Goal: Task Accomplishment & Management: Use online tool/utility

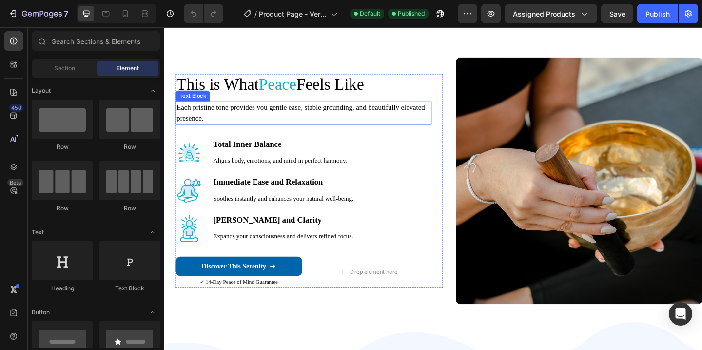
scroll to position [1340, 0]
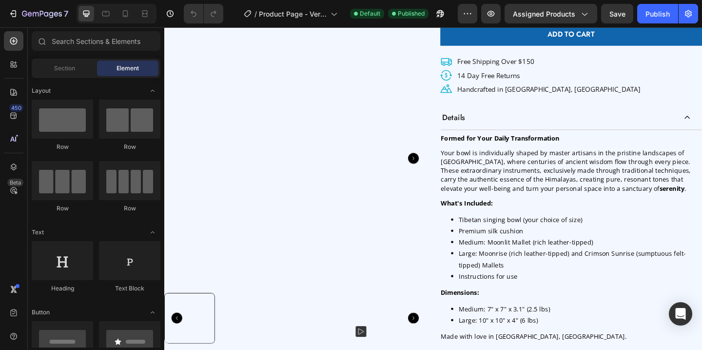
scroll to position [444, 0]
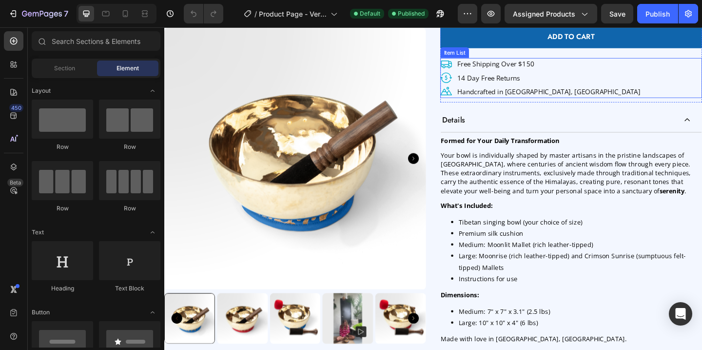
click at [513, 98] on p "Handcrafted in [GEOGRAPHIC_DATA], [GEOGRAPHIC_DATA]" at bounding box center [582, 97] width 199 height 10
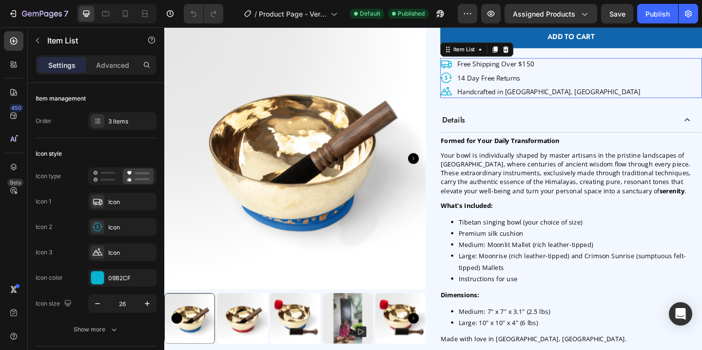
click at [513, 98] on p "Handcrafted in [GEOGRAPHIC_DATA], [GEOGRAPHIC_DATA]" at bounding box center [582, 97] width 199 height 10
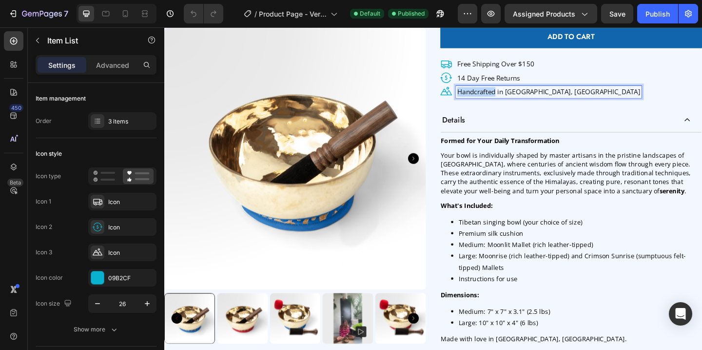
click at [513, 98] on p "Handcrafted in [GEOGRAPHIC_DATA], [GEOGRAPHIC_DATA]" at bounding box center [582, 97] width 199 height 10
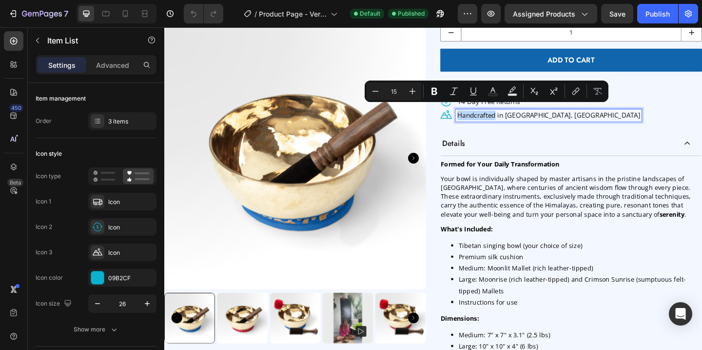
scroll to position [390, 0]
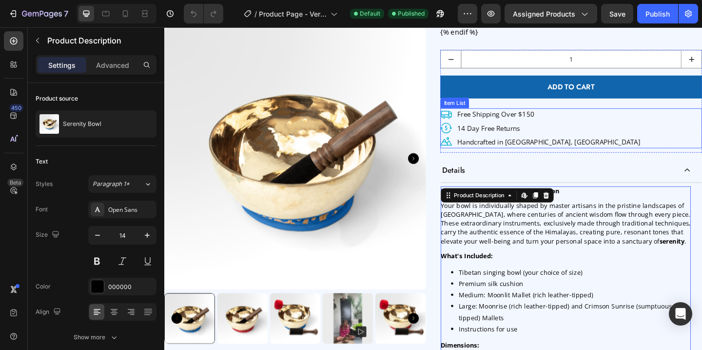
click at [506, 154] on p "Handcrafted in [GEOGRAPHIC_DATA], [GEOGRAPHIC_DATA]" at bounding box center [582, 152] width 199 height 10
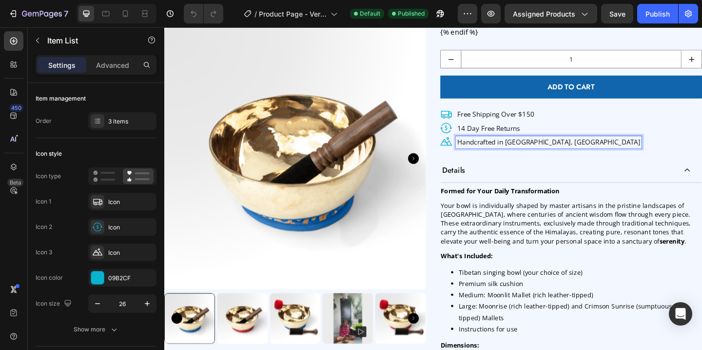
click at [506, 154] on p "Handcrafted in [GEOGRAPHIC_DATA], [GEOGRAPHIC_DATA]" at bounding box center [582, 152] width 199 height 10
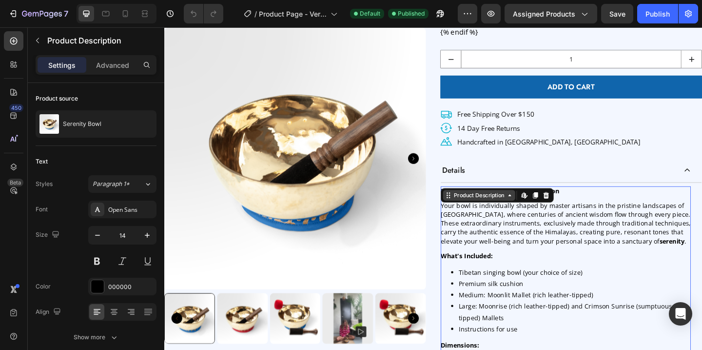
click at [479, 209] on div "Product Description" at bounding box center [506, 209] width 59 height 9
click at [531, 240] on p "Your bowl is individually shaped by master artisans in the pristine landscapes …" at bounding box center [601, 240] width 272 height 48
click at [518, 236] on p "Your bowl is individually shaped by master artisans in the pristine landscapes …" at bounding box center [601, 240] width 272 height 48
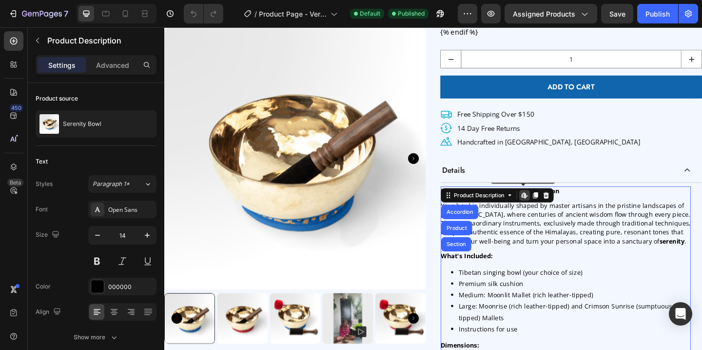
click at [616, 214] on div "Formed for Your Daily Transformation Your bowl is individually shaped by master…" at bounding box center [601, 312] width 272 height 225
click at [616, 190] on div "Details" at bounding box center [593, 183] width 256 height 18
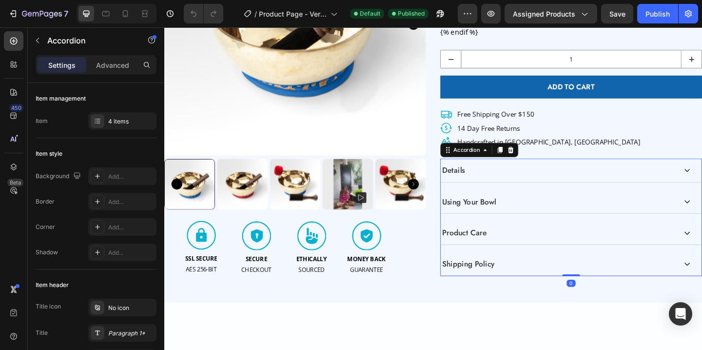
click at [538, 180] on div "Details" at bounding box center [593, 183] width 256 height 18
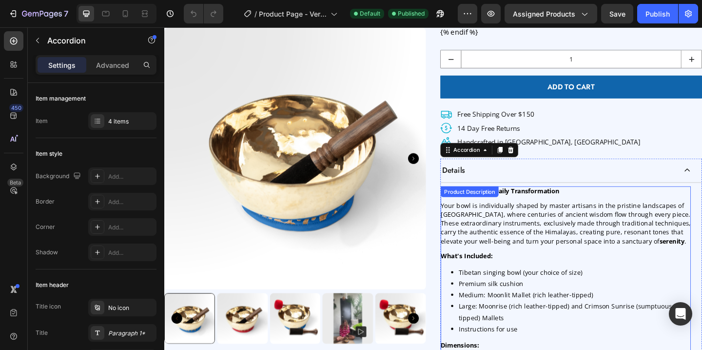
click at [506, 217] on p "Your bowl is individually shaped by master artisans in the pristine landscapes …" at bounding box center [601, 240] width 272 height 48
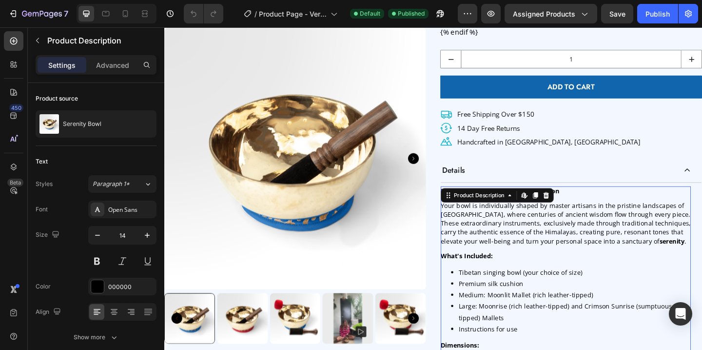
click at [506, 217] on p "Your bowl is individually shaped by master artisans in the pristine landscapes …" at bounding box center [601, 240] width 272 height 48
click at [506, 228] on p "Your bowl is individually shaped by master artisans in the pristine landscapes …" at bounding box center [601, 240] width 272 height 48
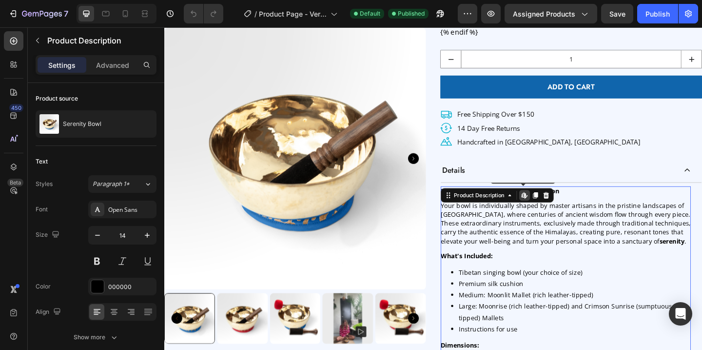
click at [546, 239] on p "Your bowl is individually shaped by master artisans in the pristine landscapes …" at bounding box center [601, 240] width 272 height 48
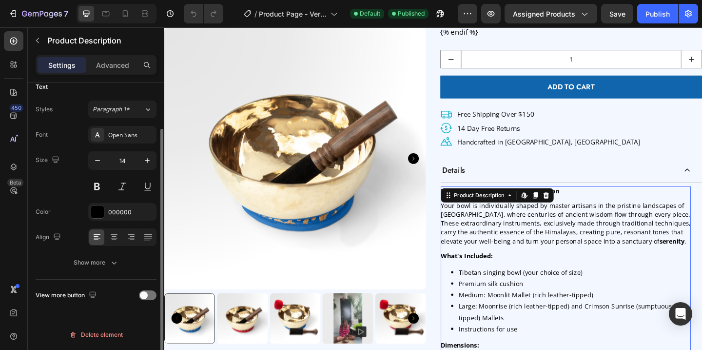
scroll to position [0, 0]
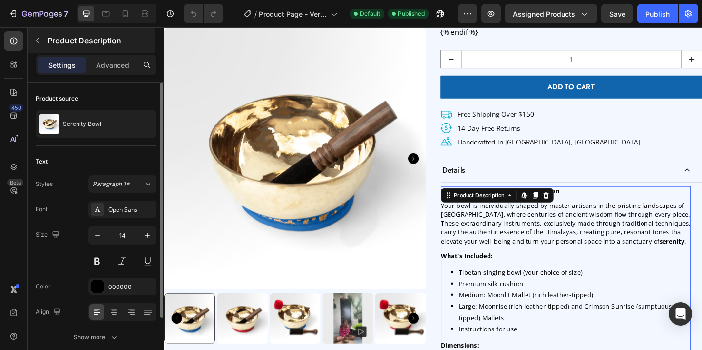
click at [115, 51] on div "Product Description" at bounding box center [91, 40] width 127 height 25
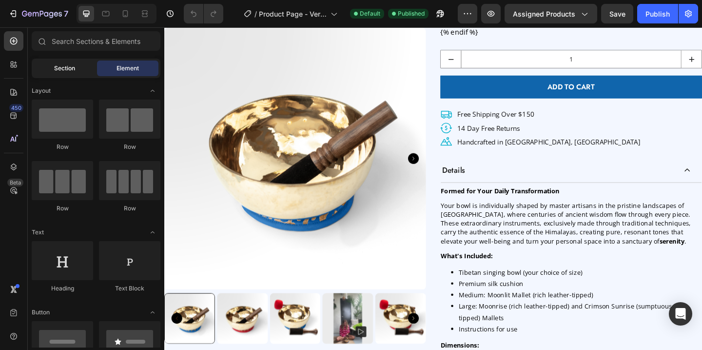
click at [71, 70] on span "Section" at bounding box center [64, 68] width 21 height 9
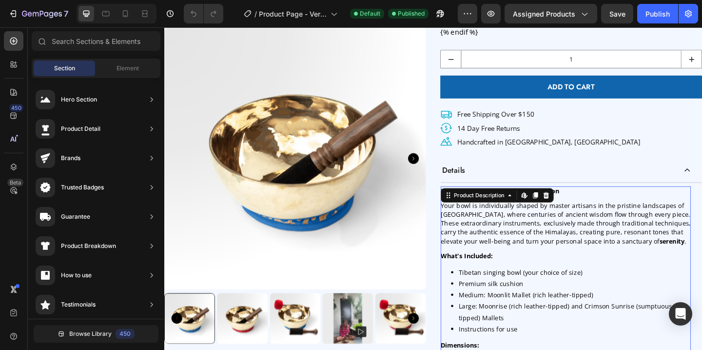
click at [479, 217] on div "Formed for Your Daily Transformation Your bowl is individually shaped by master…" at bounding box center [601, 312] width 272 height 225
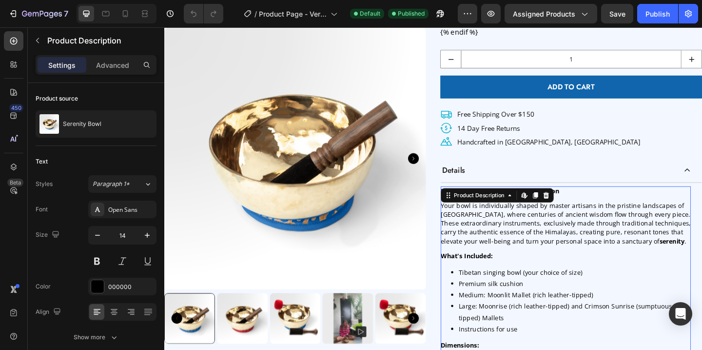
click at [487, 246] on p "Your bowl is individually shaped by master artisans in the pristine landscapes …" at bounding box center [601, 240] width 272 height 48
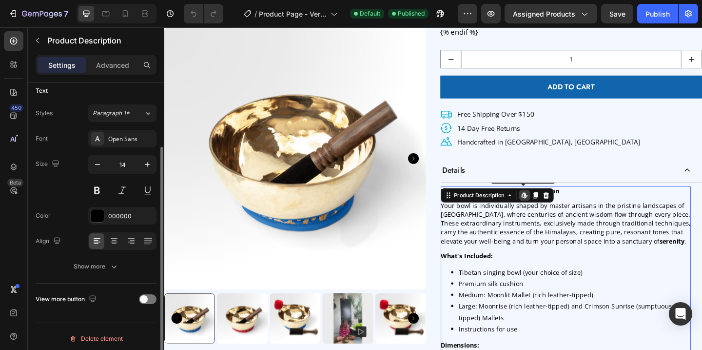
scroll to position [75, 0]
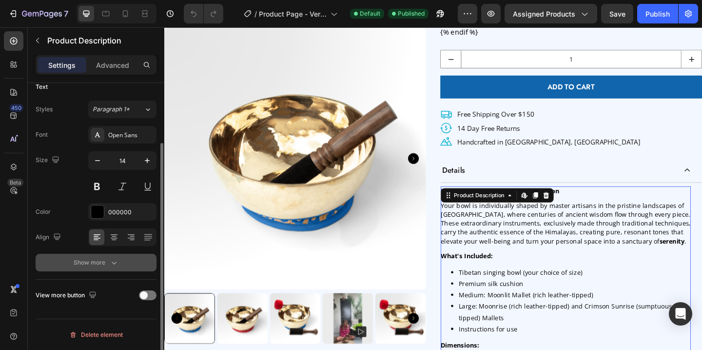
click at [92, 259] on div "Show more" at bounding box center [96, 262] width 45 height 10
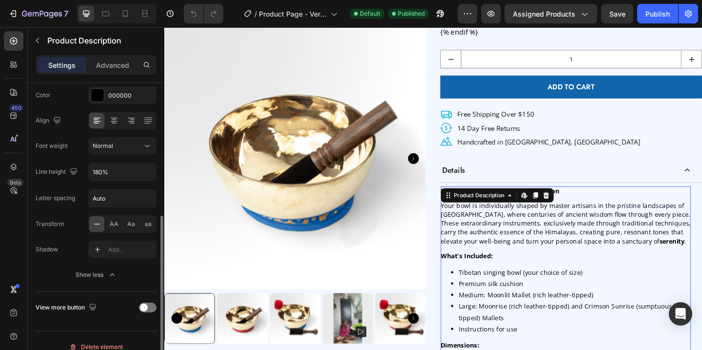
scroll to position [203, 0]
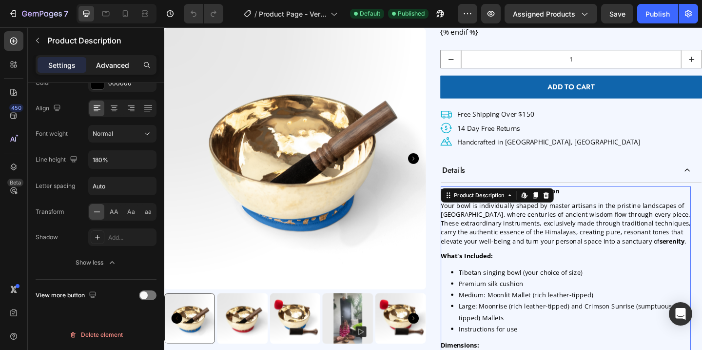
click at [116, 62] on p "Advanced" at bounding box center [112, 65] width 33 height 10
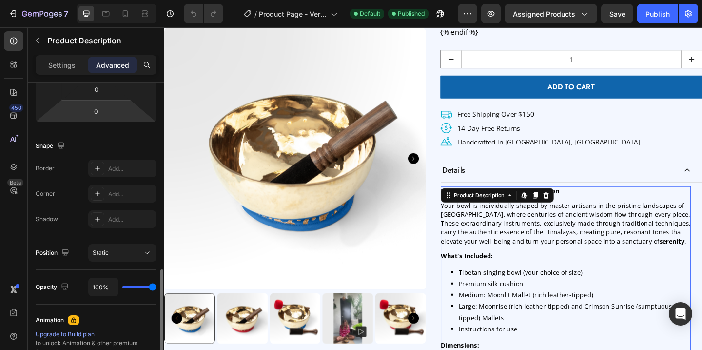
scroll to position [382, 0]
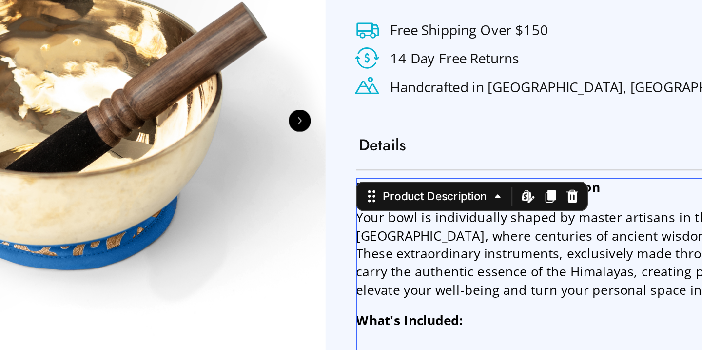
click at [173, 63] on p "Your bowl is individually shaped by master artisans in the pristine landscapes …" at bounding box center [225, 64] width 272 height 48
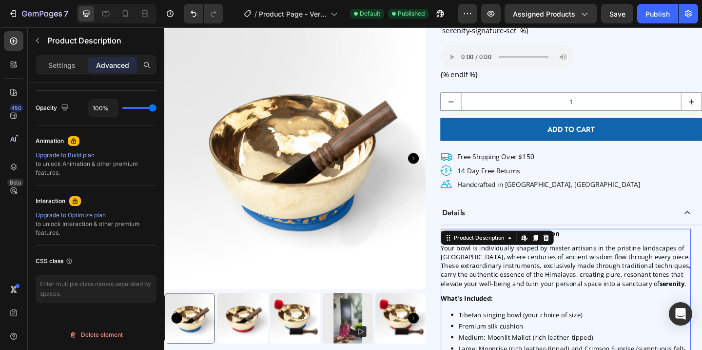
scroll to position [334, 0]
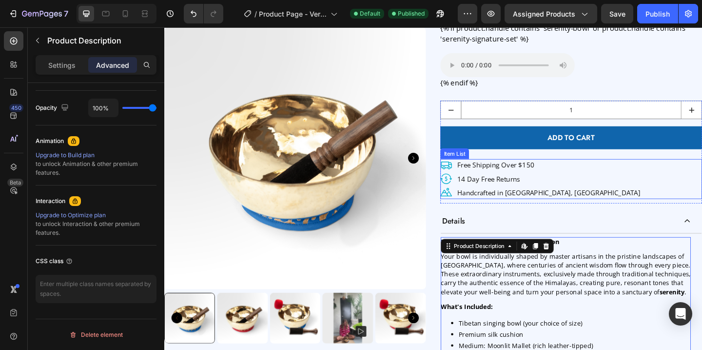
click at [513, 209] on p "Handcrafted in [GEOGRAPHIC_DATA], [GEOGRAPHIC_DATA]" at bounding box center [582, 207] width 199 height 10
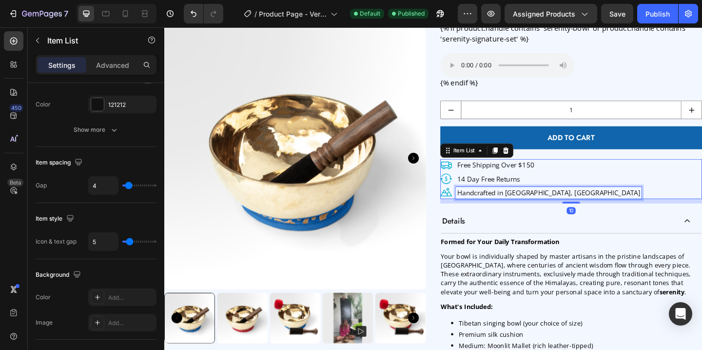
scroll to position [0, 0]
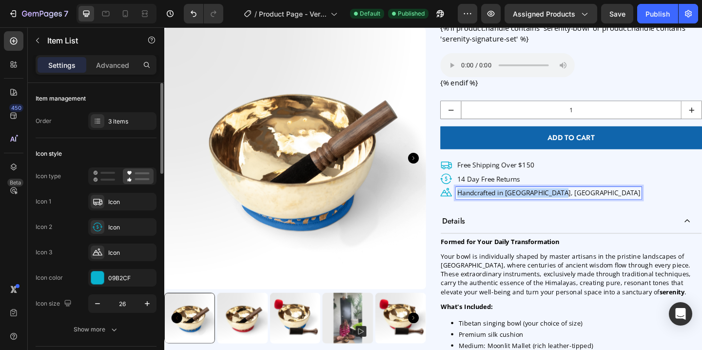
click at [513, 209] on p "Handcrafted in [GEOGRAPHIC_DATA], [GEOGRAPHIC_DATA]" at bounding box center [582, 207] width 199 height 10
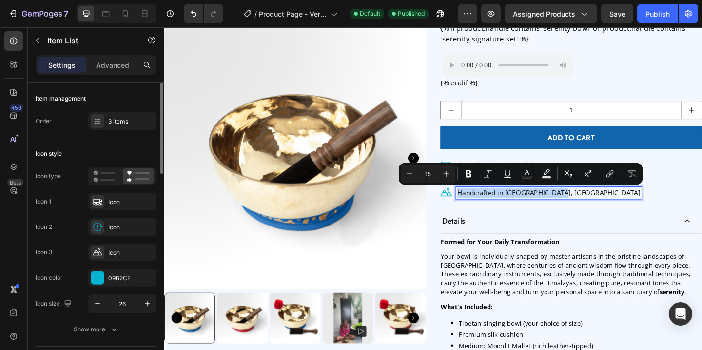
click at [513, 209] on p "Handcrafted in [GEOGRAPHIC_DATA], [GEOGRAPHIC_DATA]" at bounding box center [582, 207] width 199 height 10
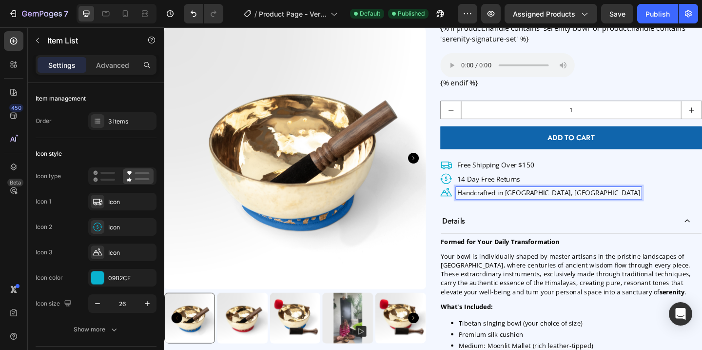
click at [513, 209] on p "Handcrafted in [GEOGRAPHIC_DATA], [GEOGRAPHIC_DATA]" at bounding box center [582, 207] width 199 height 10
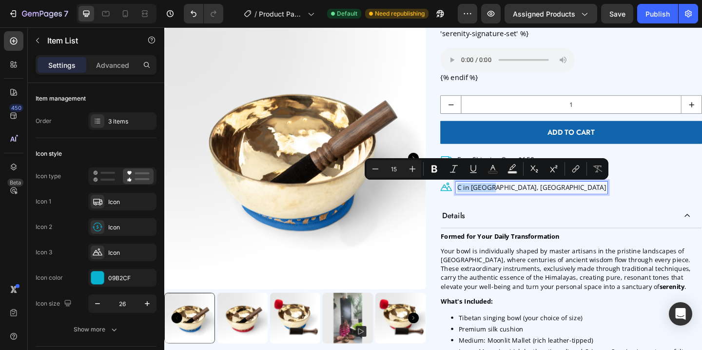
scroll to position [346, 0]
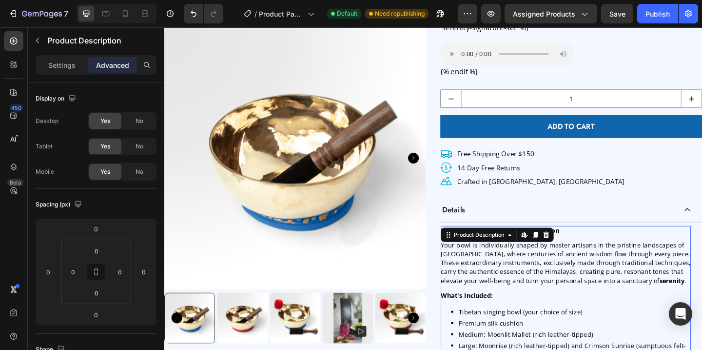
click at [506, 296] on p "Your bowl is individually shaped by master artisans in the pristine landscapes …" at bounding box center [601, 283] width 272 height 48
click at [500, 296] on p "Your bowl is individually shaped by master artisans in the pristine landscapes …" at bounding box center [601, 283] width 272 height 48
click at [500, 295] on p "Your bowl is individually shaped by master artisans in the pristine landscapes …" at bounding box center [601, 283] width 272 height 48
click at [500, 289] on p "Your bowl is individually shaped by master artisans in the pristine landscapes …" at bounding box center [601, 283] width 272 height 48
